Goal: Communication & Community: Answer question/provide support

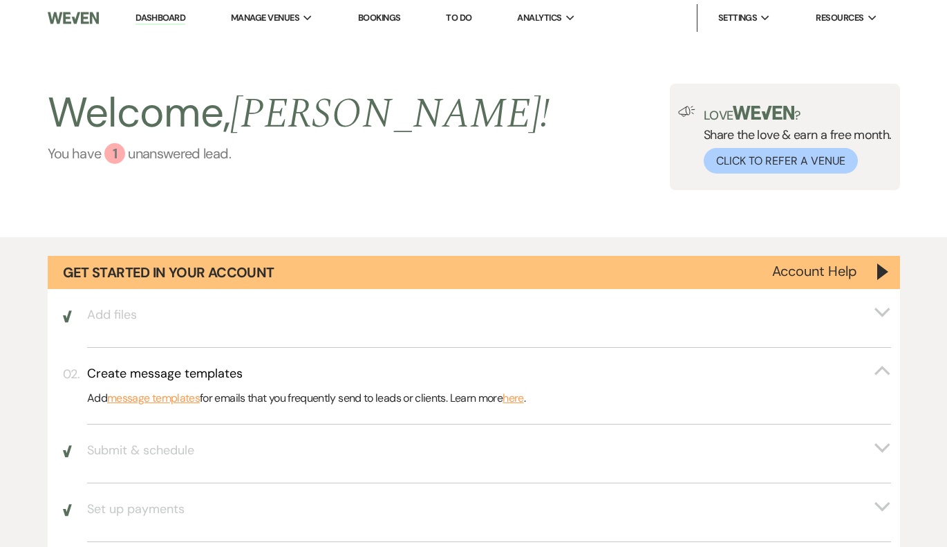
click at [100, 153] on link "You have 1 unanswered lead ." at bounding box center [299, 153] width 503 height 21
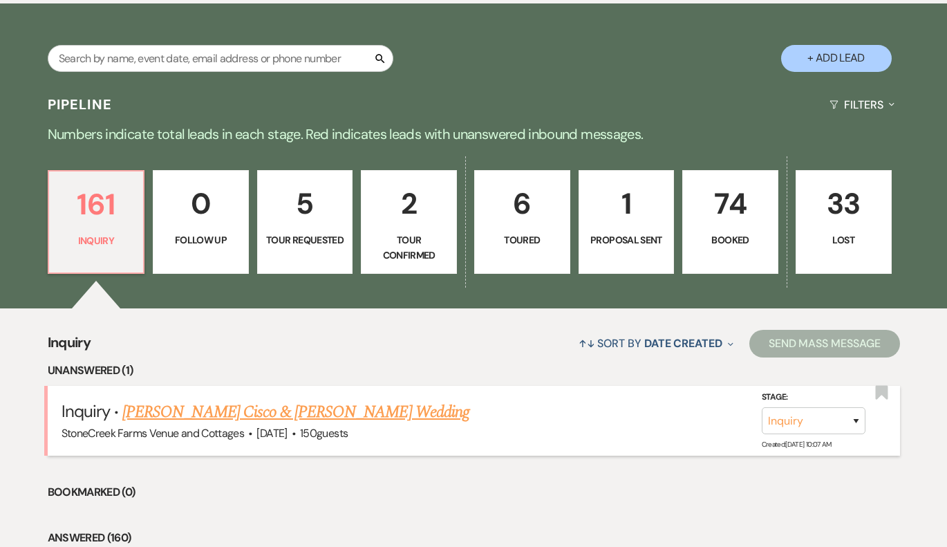
click at [215, 404] on link "[PERSON_NAME] Cisco & [PERSON_NAME] Wedding" at bounding box center [295, 412] width 347 height 25
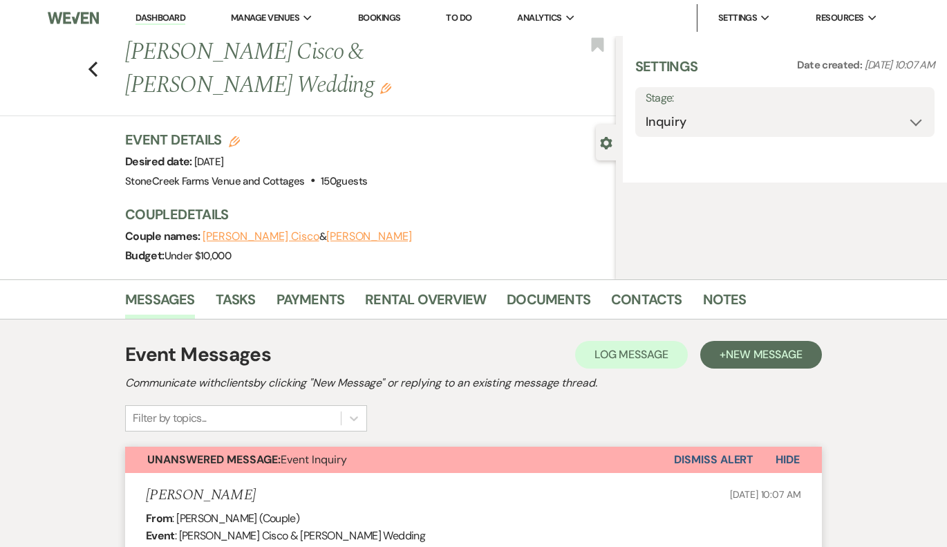
select select "5"
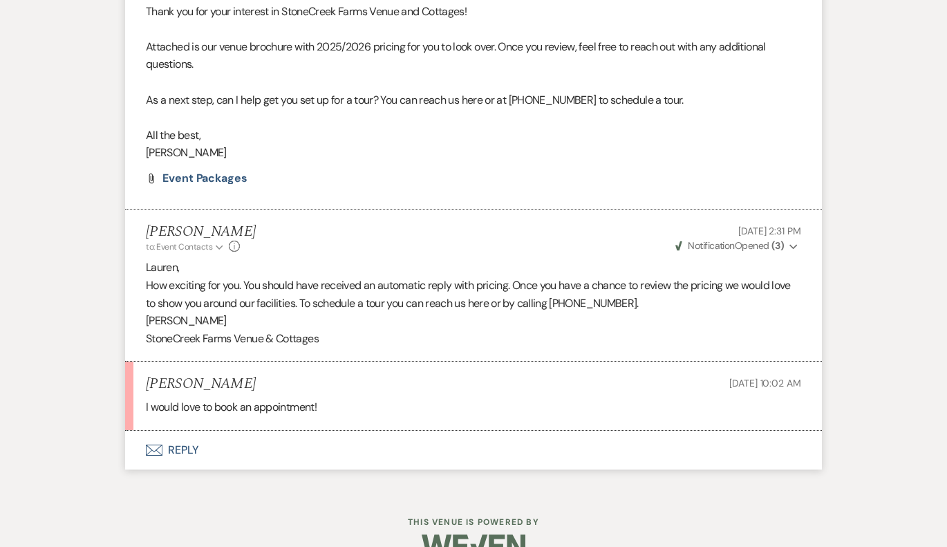
scroll to position [924, 0]
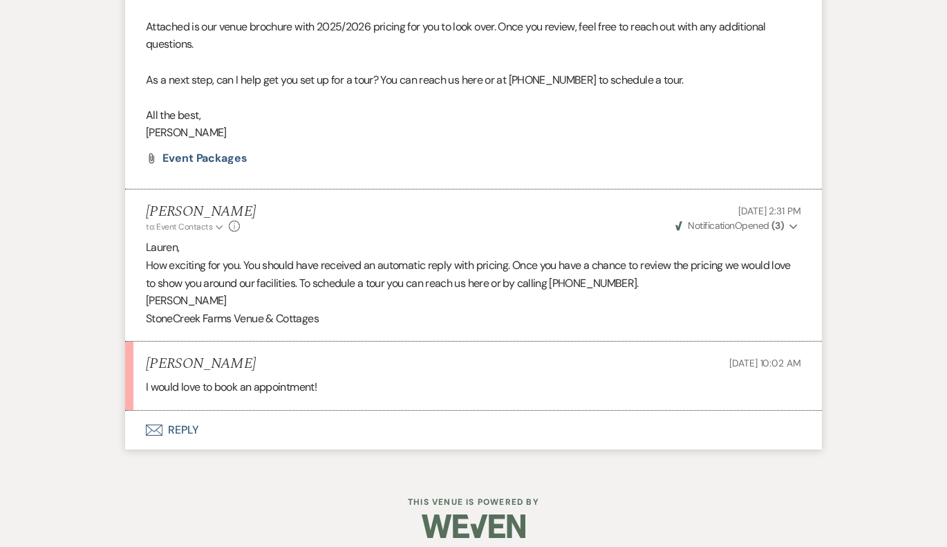
click at [186, 417] on button "Envelope Reply" at bounding box center [473, 430] width 697 height 39
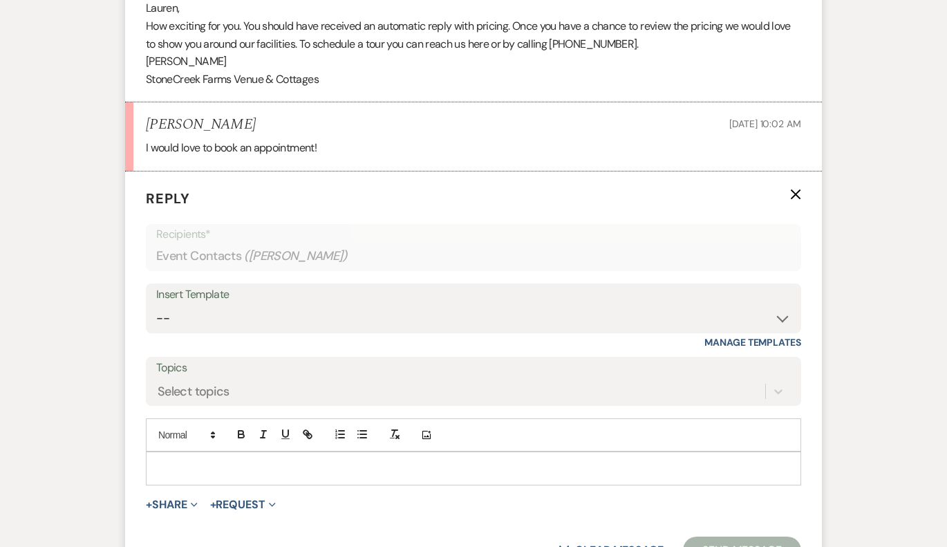
scroll to position [1184, 0]
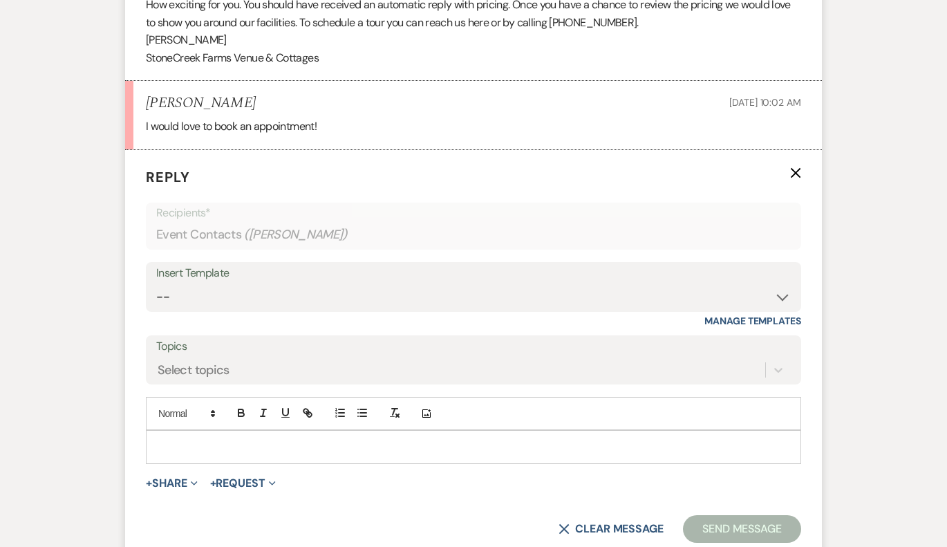
click at [186, 439] on p at bounding box center [473, 446] width 633 height 15
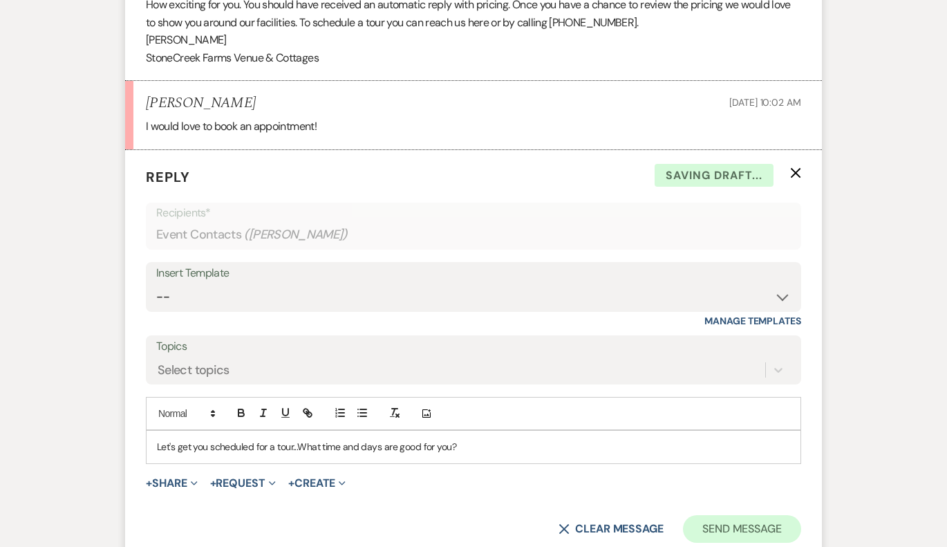
click at [714, 521] on button "Send Message" at bounding box center [742, 529] width 118 height 28
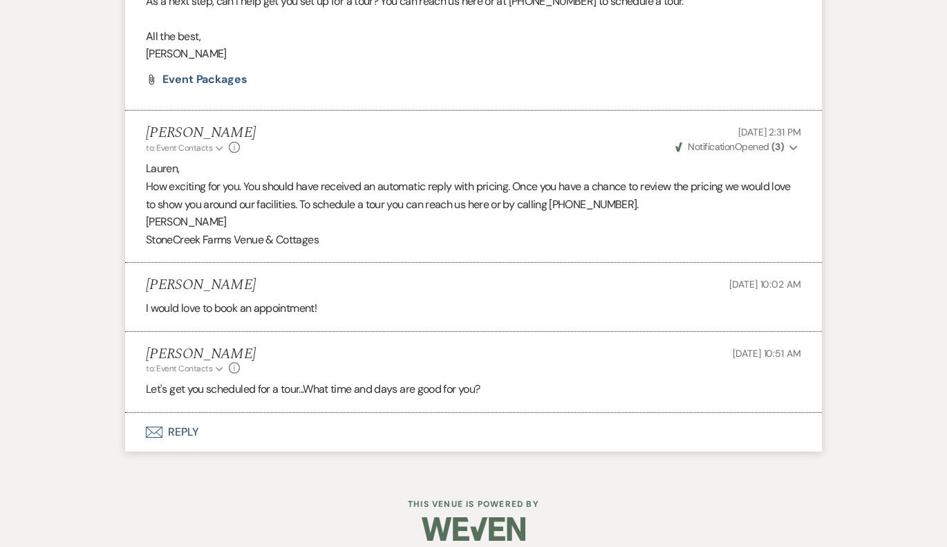
scroll to position [1002, 0]
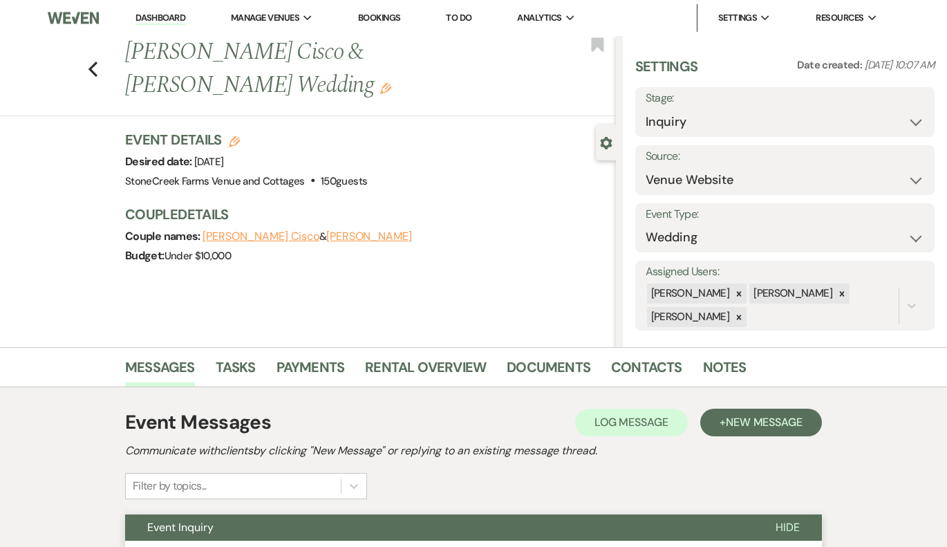
scroll to position [0, 0]
click at [82, 17] on img at bounding box center [74, 17] width 52 height 29
